Goal: Information Seeking & Learning: Learn about a topic

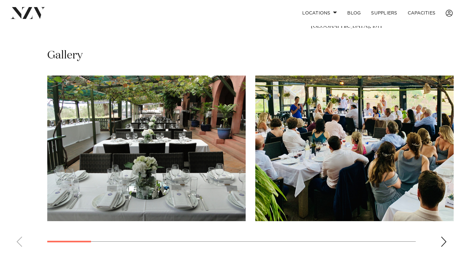
scroll to position [384, 0]
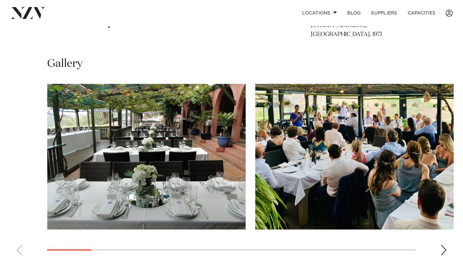
click at [444, 250] on div "Next slide" at bounding box center [443, 250] width 6 height 10
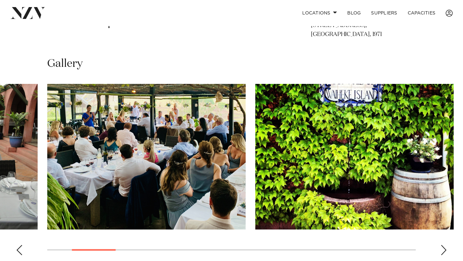
click at [444, 250] on div "Next slide" at bounding box center [443, 250] width 6 height 10
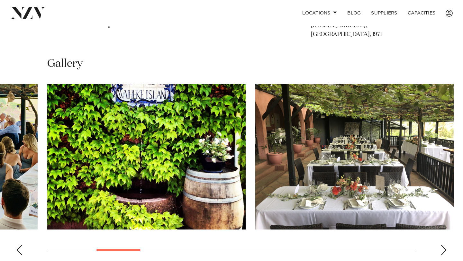
click at [444, 250] on div "Next slide" at bounding box center [443, 250] width 6 height 10
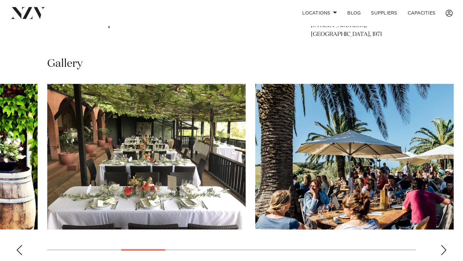
click at [444, 250] on div "Next slide" at bounding box center [443, 250] width 6 height 10
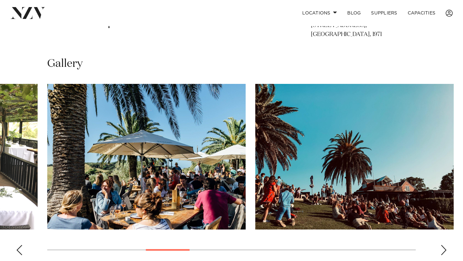
click at [444, 250] on div "Next slide" at bounding box center [443, 250] width 6 height 10
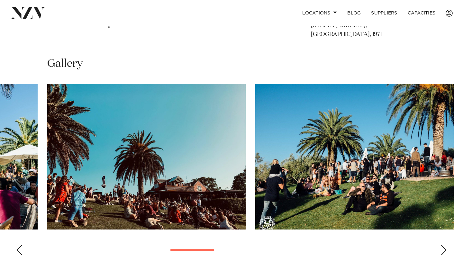
click at [444, 250] on div "Next slide" at bounding box center [443, 250] width 6 height 10
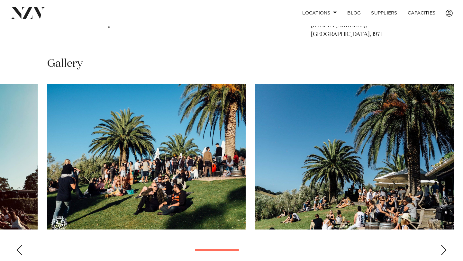
click at [442, 248] on div "Next slide" at bounding box center [443, 250] width 6 height 10
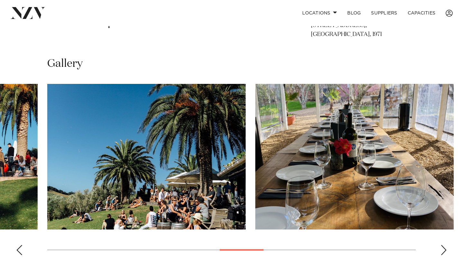
click at [442, 248] on div "Next slide" at bounding box center [443, 250] width 6 height 10
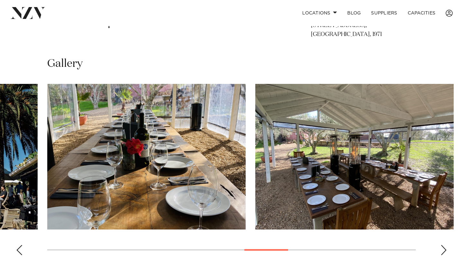
click at [442, 248] on div "Next slide" at bounding box center [443, 250] width 6 height 10
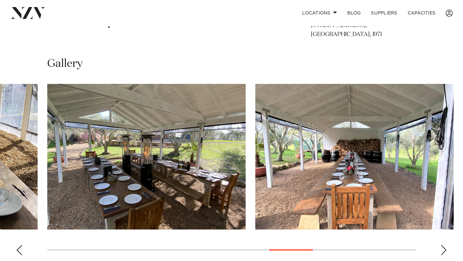
click at [442, 248] on div "Next slide" at bounding box center [443, 250] width 6 height 10
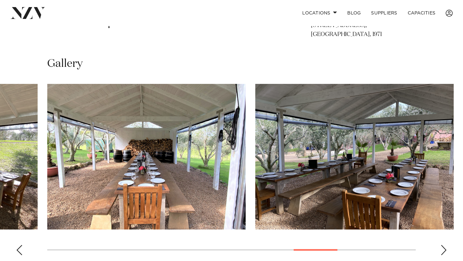
click at [442, 248] on div "Next slide" at bounding box center [443, 250] width 6 height 10
